Goal: Transaction & Acquisition: Purchase product/service

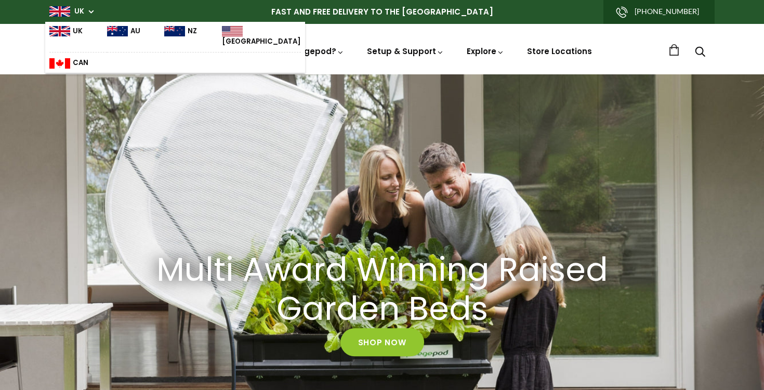
click at [366, 59] on div "Shop Vegepod Bundles Vegepods Stands & Trolleys Kitchen Garden Accessories & Ot…" at bounding box center [381, 49] width 665 height 30
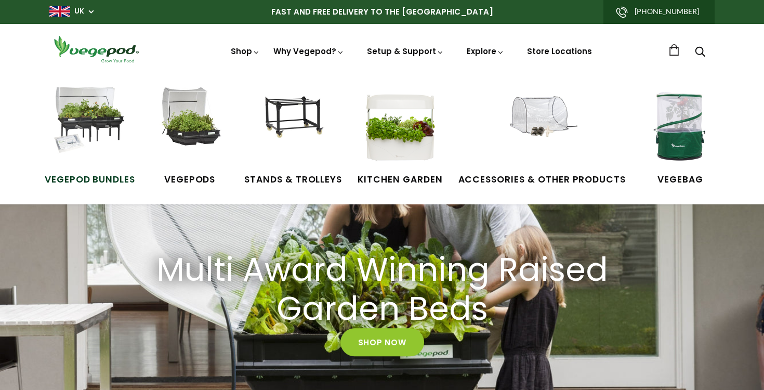
click at [111, 129] on img at bounding box center [90, 126] width 78 height 78
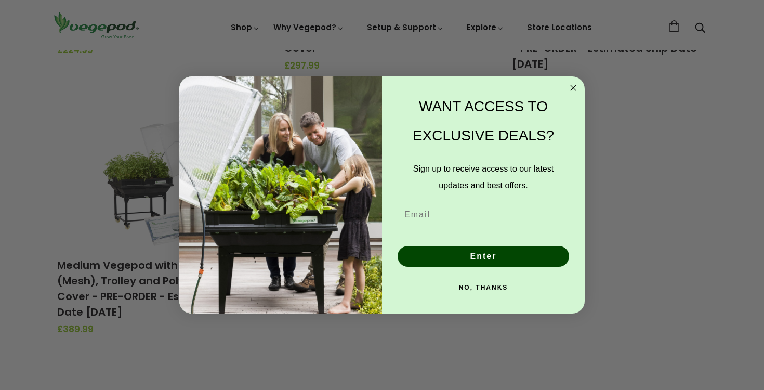
scroll to position [332, 0]
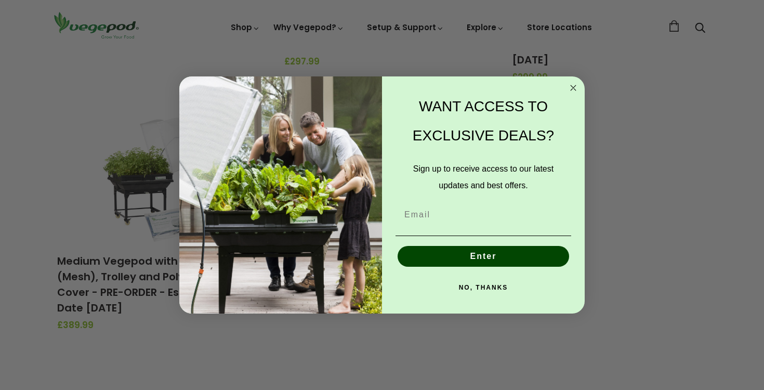
click at [577, 88] on circle "Close dialog" at bounding box center [573, 88] width 12 height 12
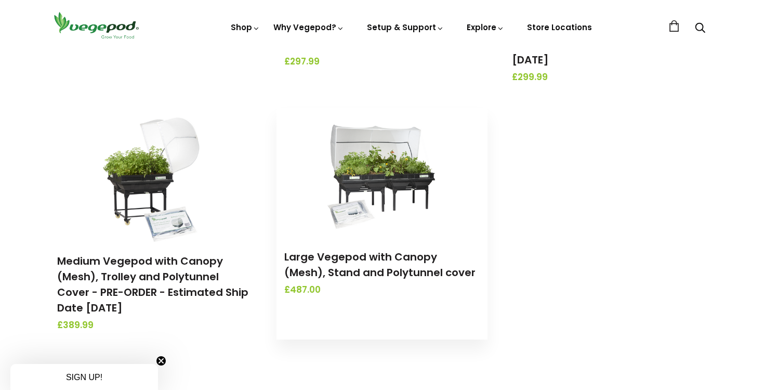
click at [393, 176] on img at bounding box center [381, 173] width 109 height 130
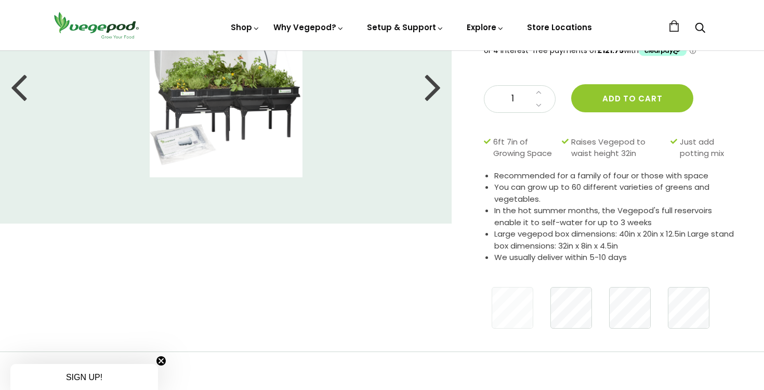
scroll to position [4, 0]
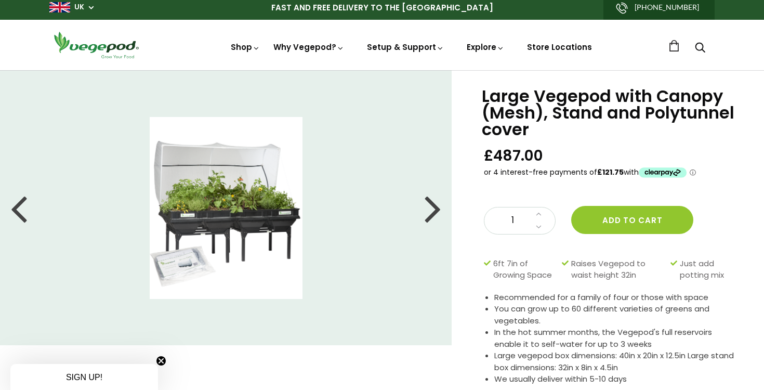
click at [433, 208] on div at bounding box center [433, 207] width 17 height 47
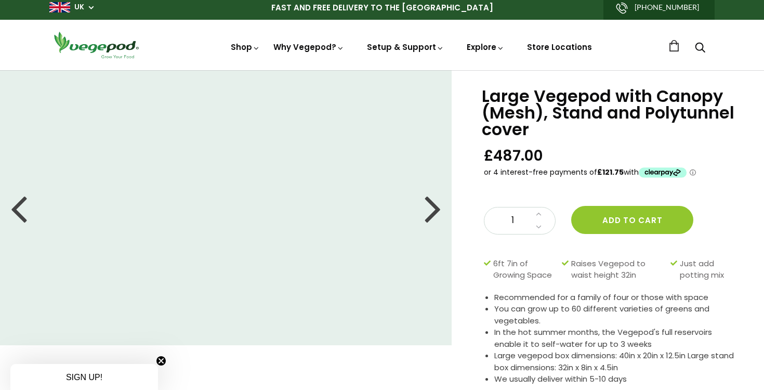
click at [433, 208] on div at bounding box center [433, 207] width 17 height 47
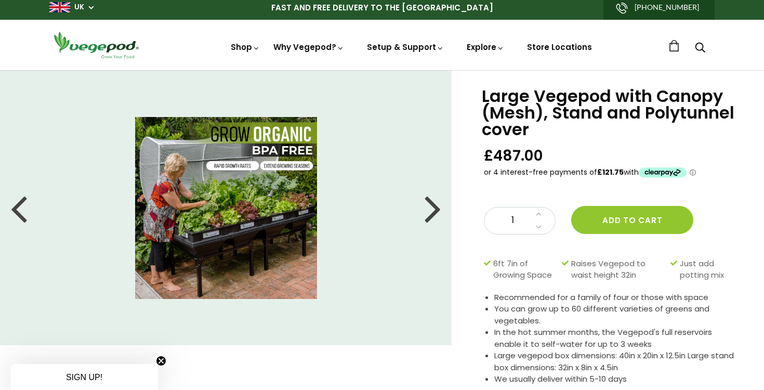
click at [433, 208] on div at bounding box center [433, 207] width 17 height 47
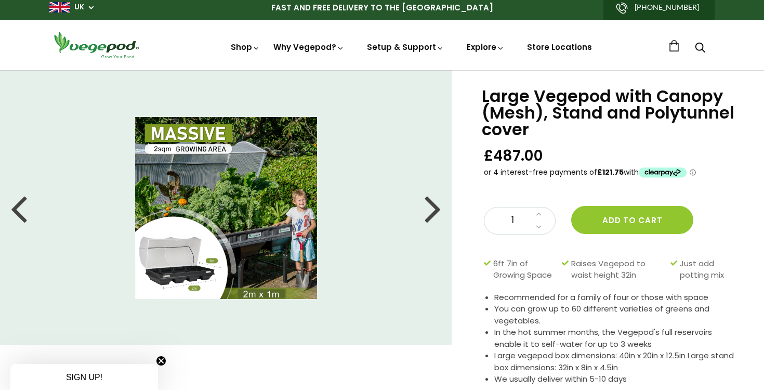
click at [433, 208] on div at bounding box center [433, 207] width 17 height 47
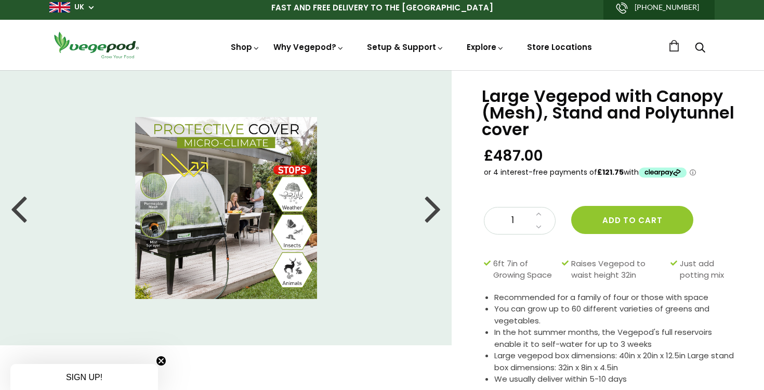
click at [434, 208] on div at bounding box center [433, 207] width 17 height 47
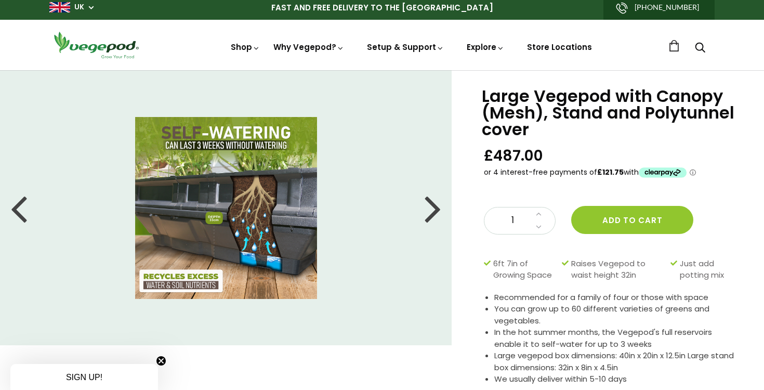
click at [434, 208] on div at bounding box center [433, 207] width 17 height 47
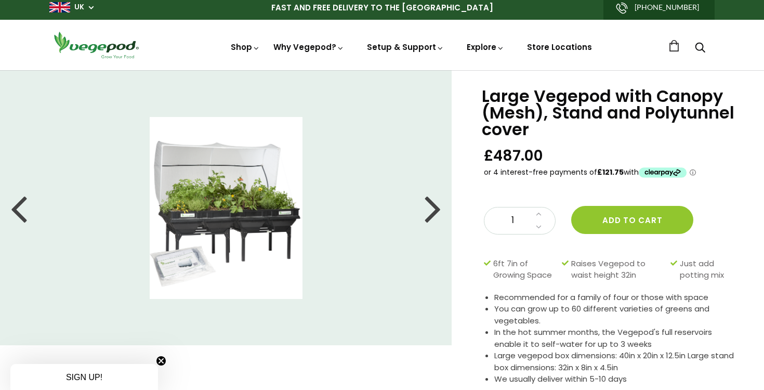
click at [434, 208] on div at bounding box center [433, 207] width 17 height 47
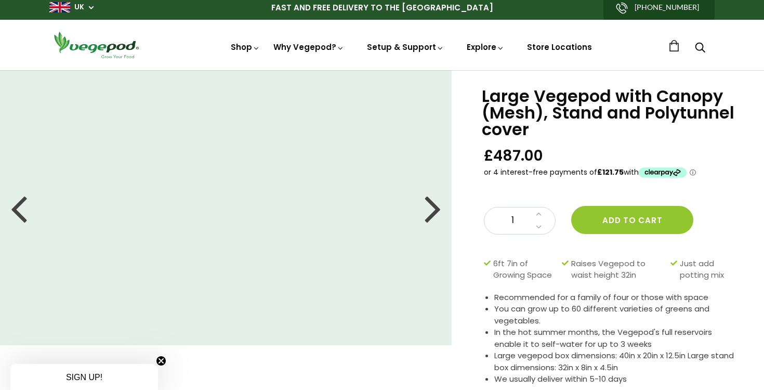
click at [434, 208] on div at bounding box center [433, 207] width 17 height 47
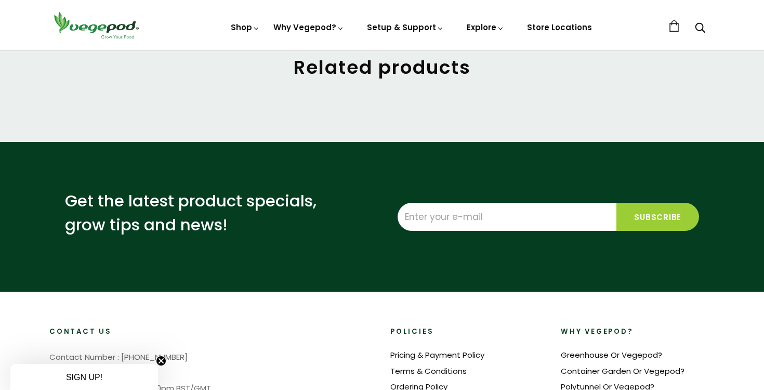
scroll to position [720, 0]
